Goal: Transaction & Acquisition: Obtain resource

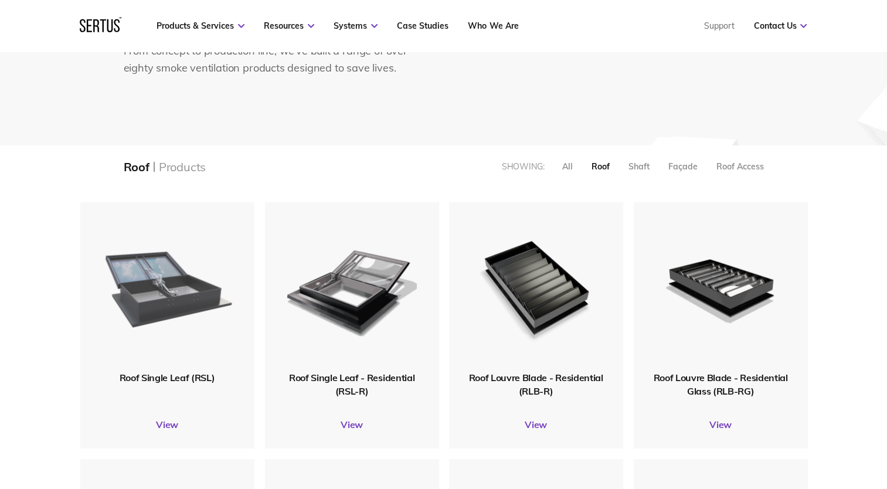
scroll to position [176, 0]
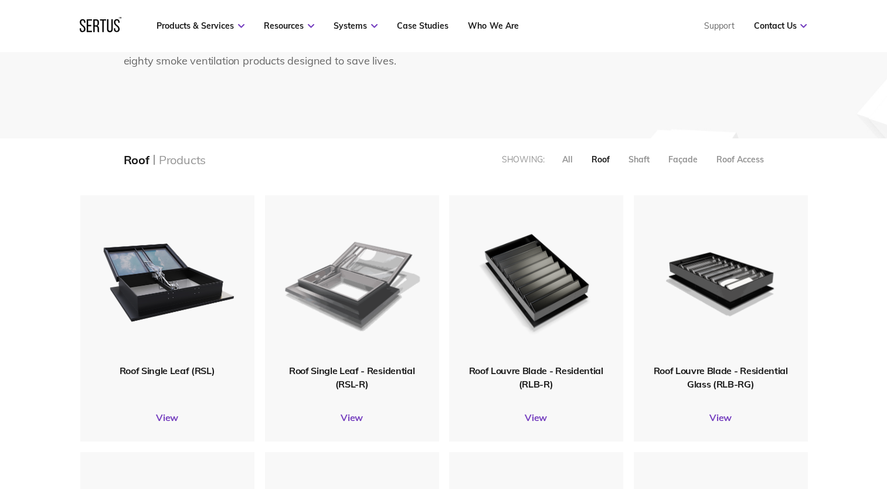
click at [387, 298] on img at bounding box center [351, 279] width 135 height 166
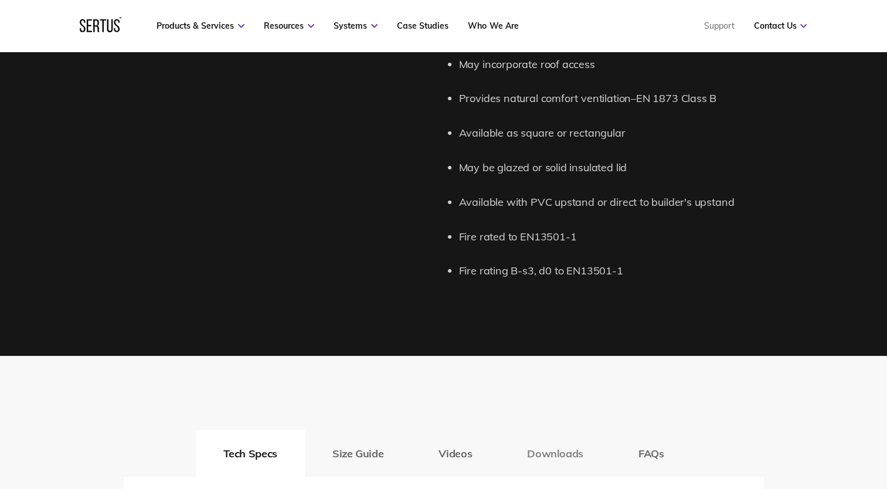
scroll to position [1524, 0]
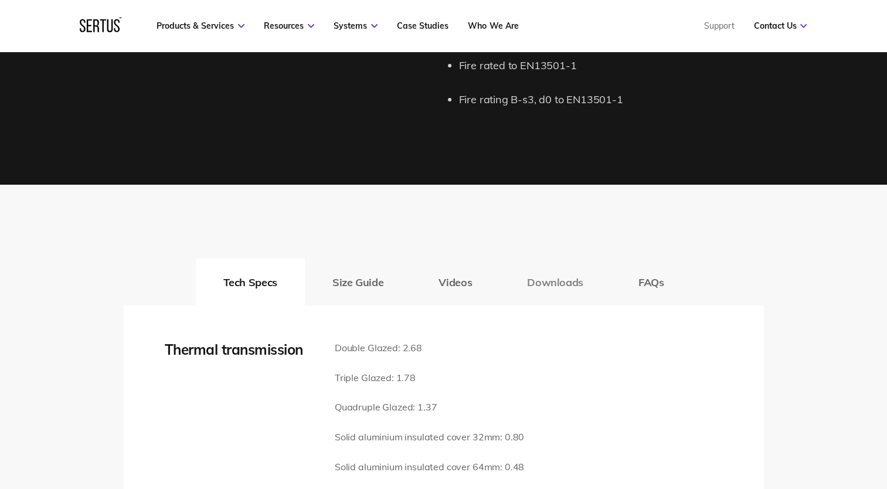
click at [592, 289] on button "Downloads" at bounding box center [554, 282] width 111 height 47
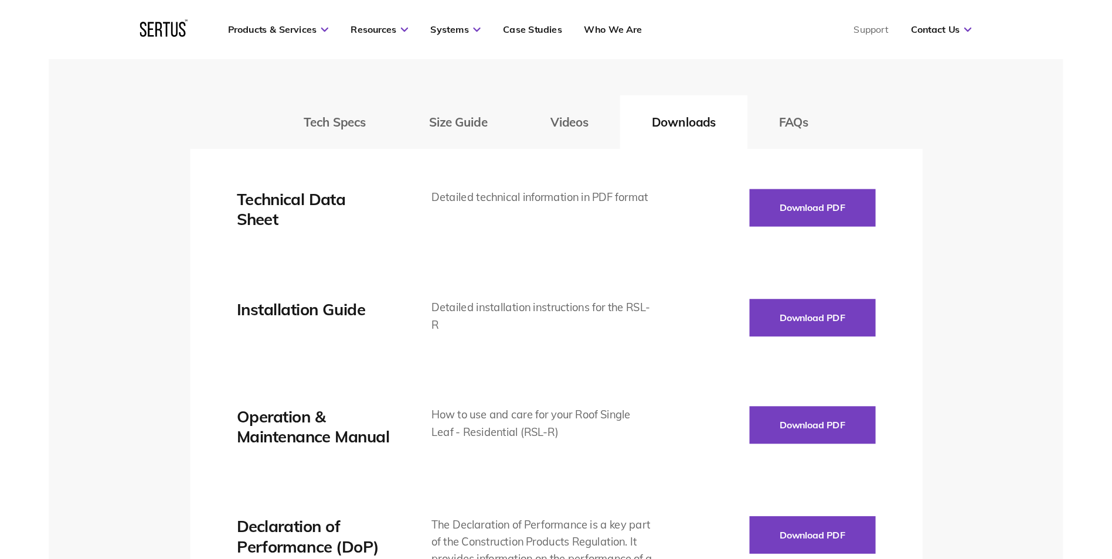
scroll to position [1700, 0]
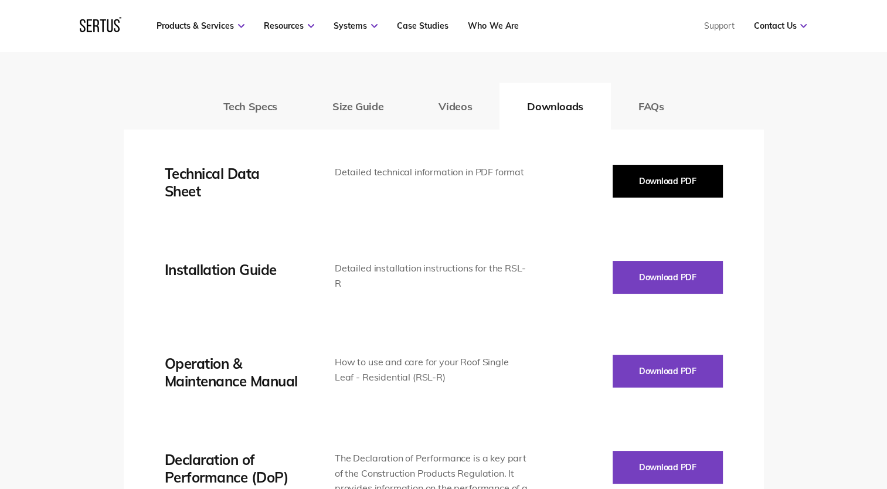
click at [656, 175] on button "Download PDF" at bounding box center [668, 181] width 110 height 33
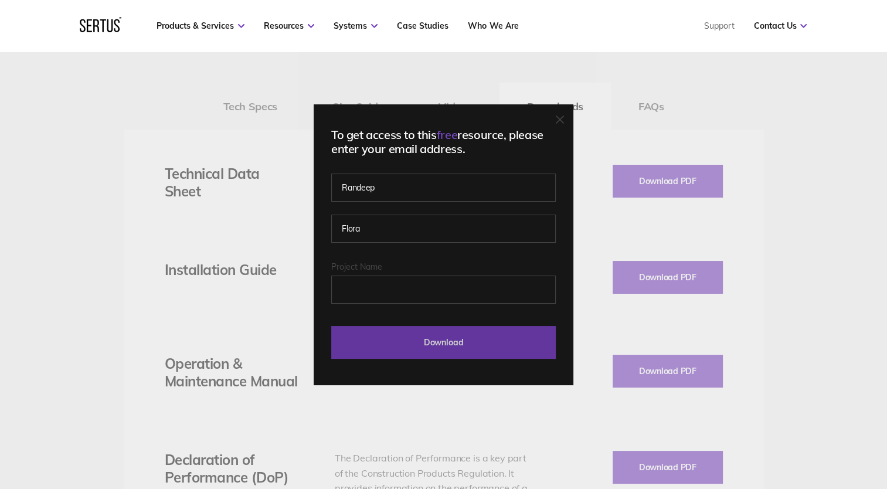
click at [422, 351] on input "Download" at bounding box center [443, 342] width 225 height 33
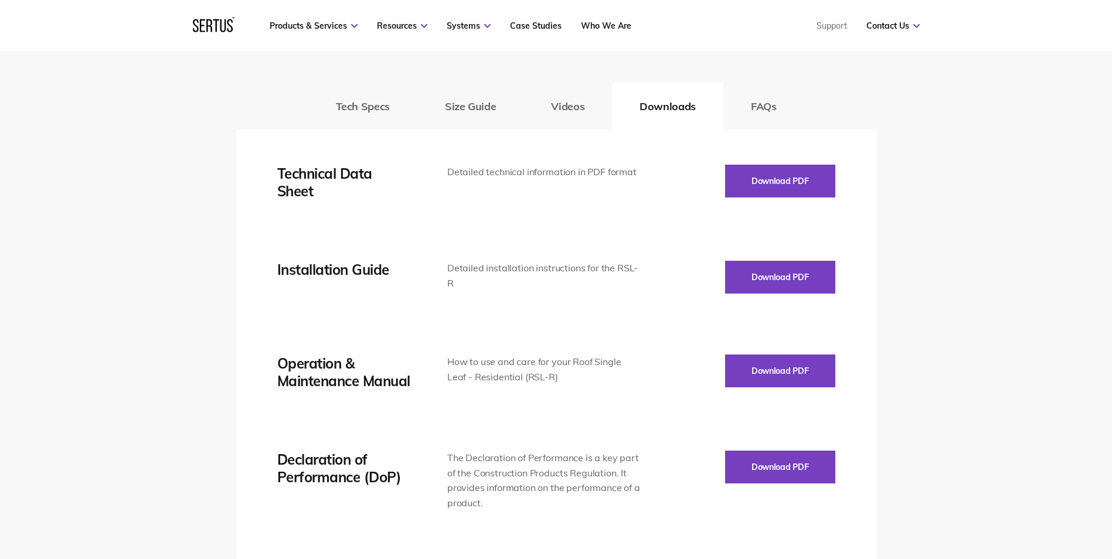
scroll to position [1641, 0]
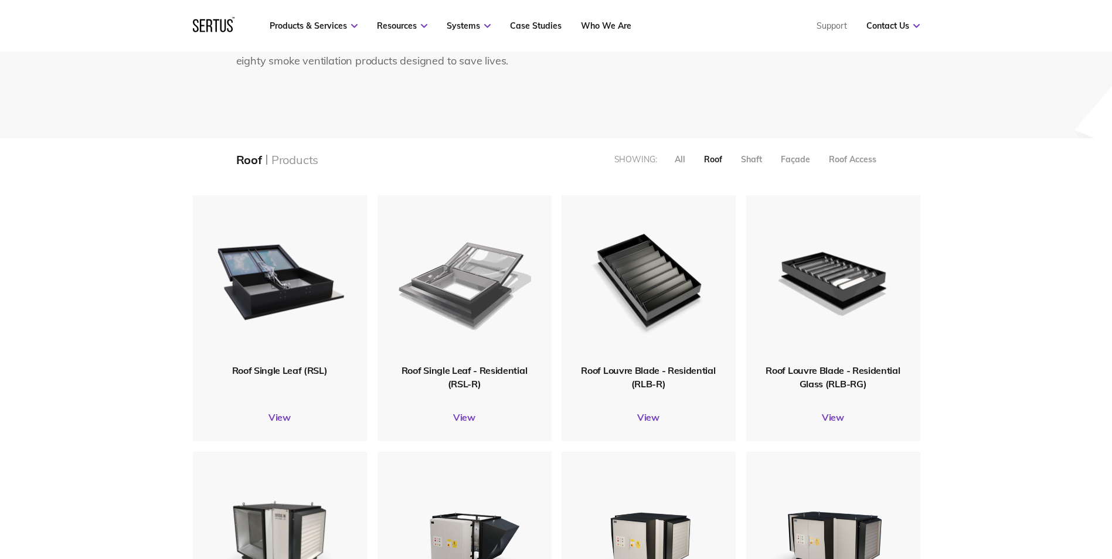
scroll to position [1035, 745]
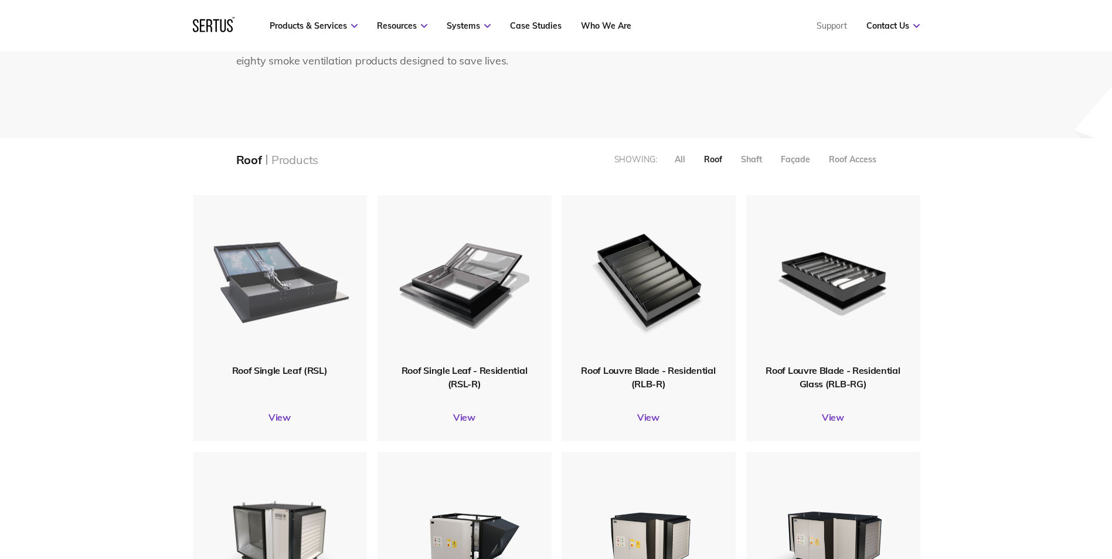
click at [316, 325] on img at bounding box center [279, 279] width 140 height 172
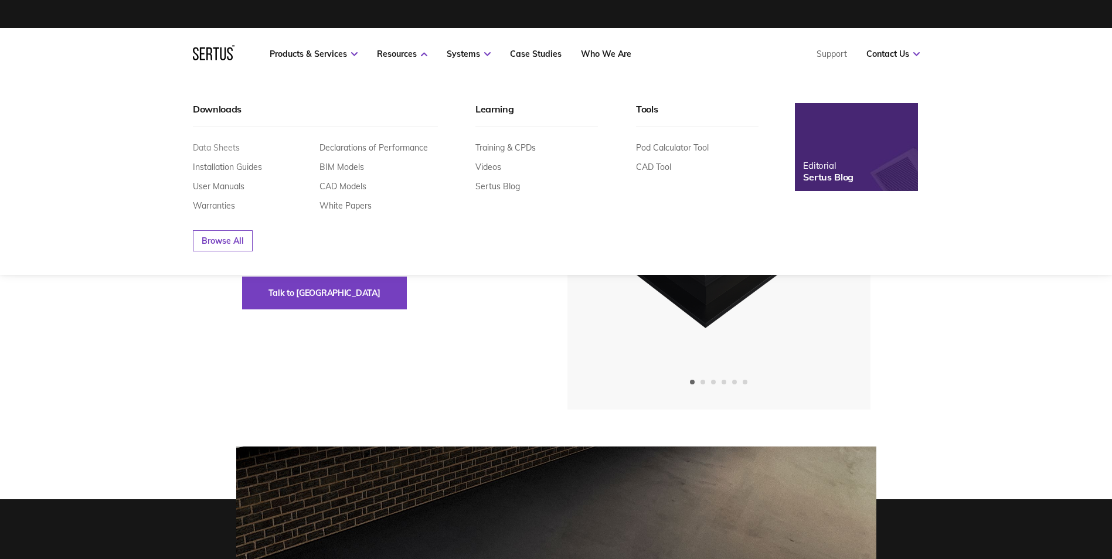
click at [232, 145] on link "Data Sheets" at bounding box center [216, 147] width 47 height 11
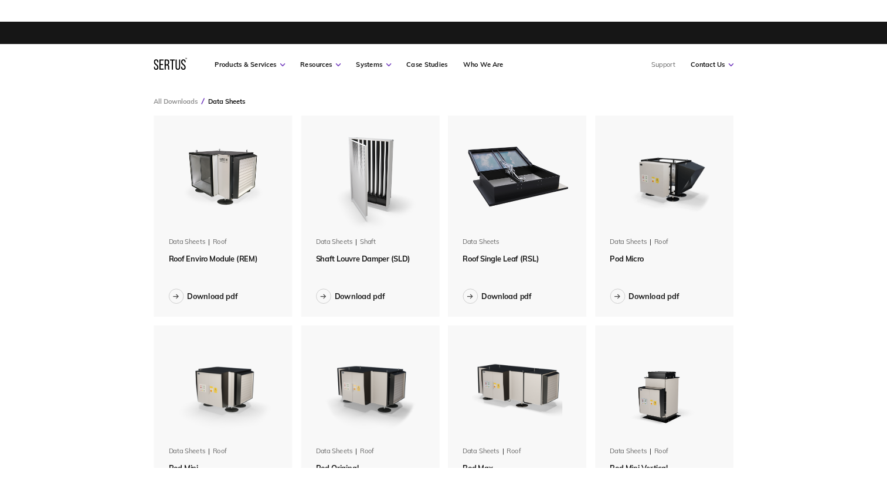
scroll to position [1591, 745]
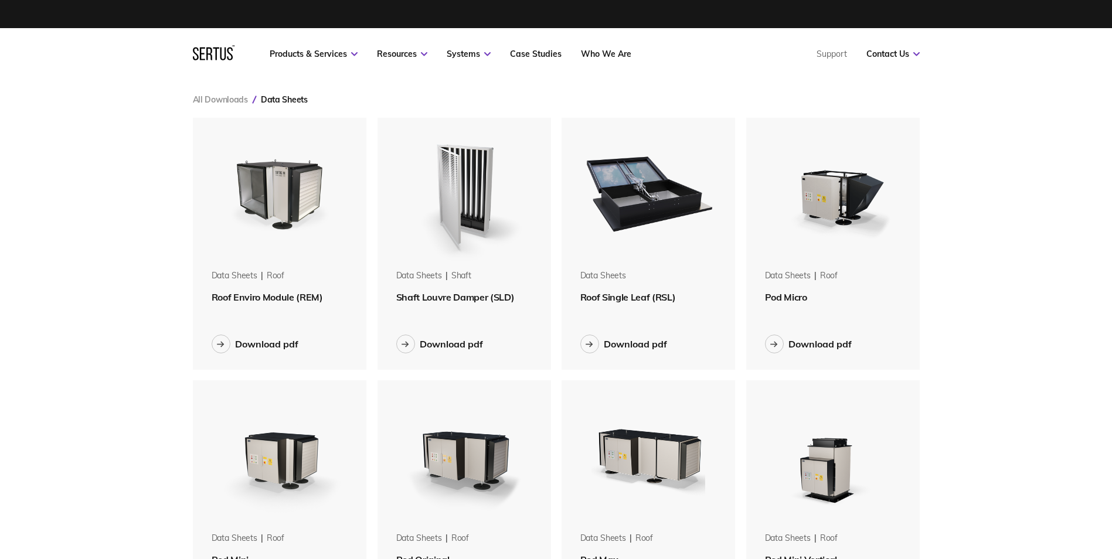
click at [669, 244] on img at bounding box center [649, 192] width 148 height 148
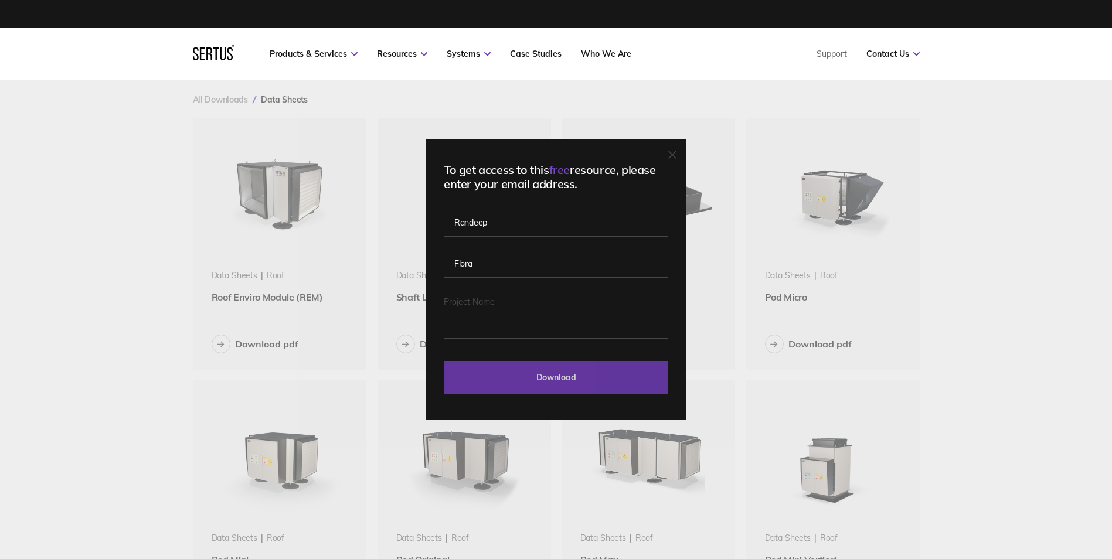
click at [541, 378] on input "Download" at bounding box center [556, 377] width 225 height 33
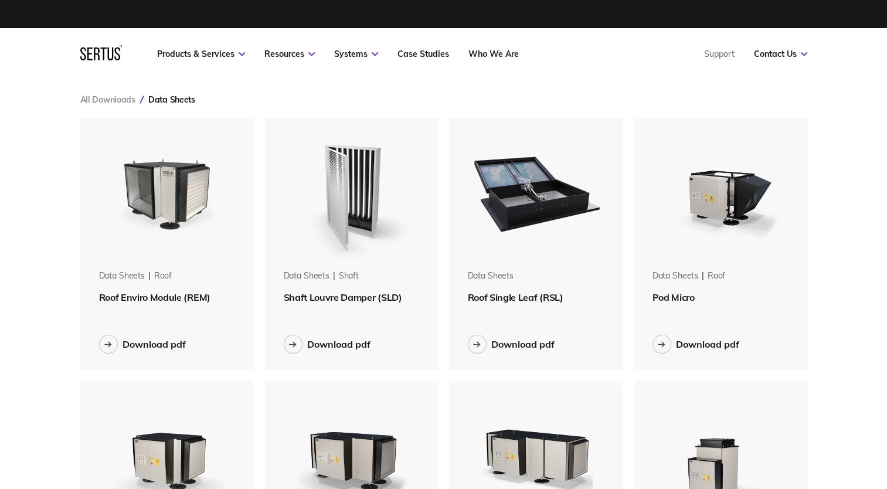
scroll to position [1590, 745]
